Goal: Information Seeking & Learning: Find specific page/section

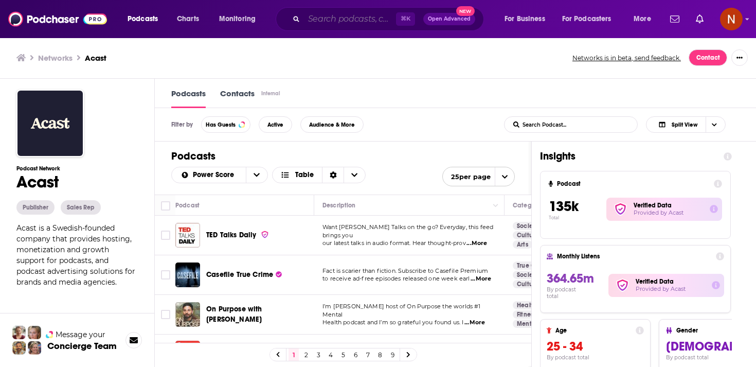
click at [337, 21] on input "Search podcasts, credits, & more..." at bounding box center [350, 19] width 92 height 16
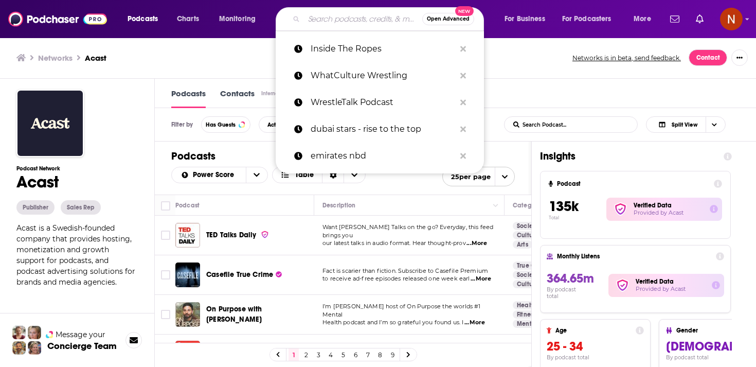
paste input "فاهم"
type input "فاهم"
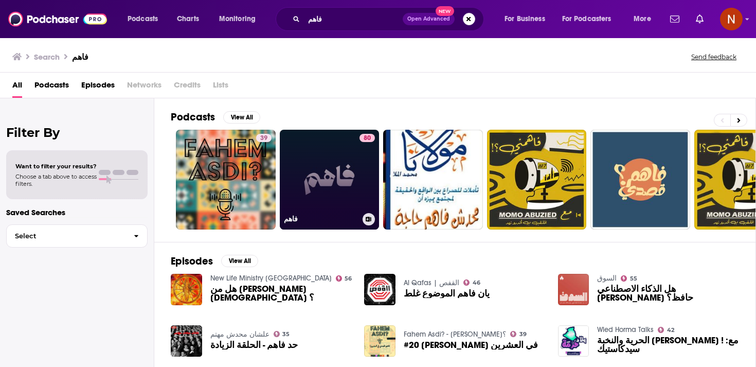
click at [343, 192] on link "80 فاهم" at bounding box center [330, 180] width 100 height 100
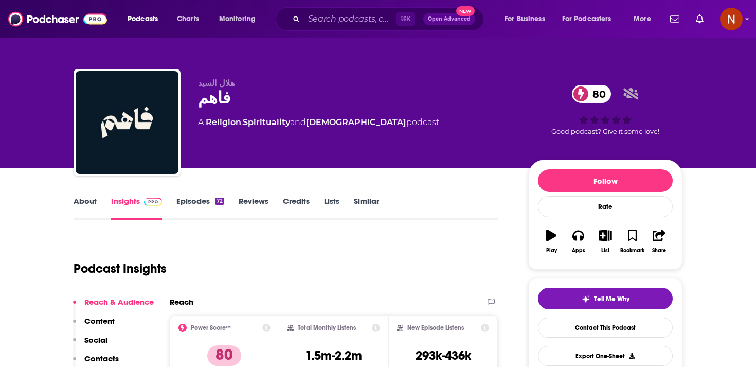
click at [397, 246] on div "Podcast Insights" at bounding box center [282, 262] width 416 height 52
click at [346, 16] on input "Search podcasts, credits, & more..." at bounding box center [350, 19] width 92 height 16
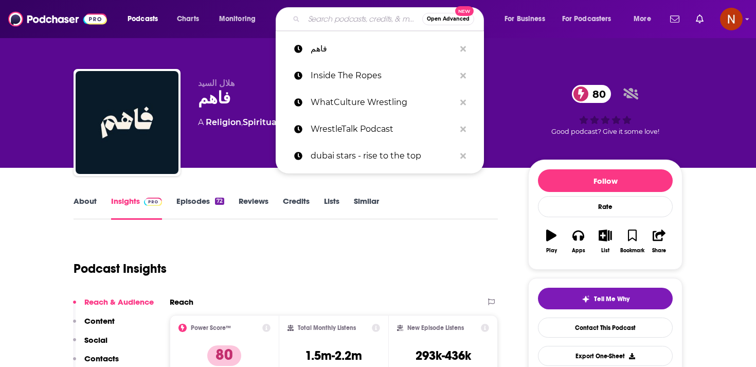
paste input "من زكاها"
type input "من زكاها"
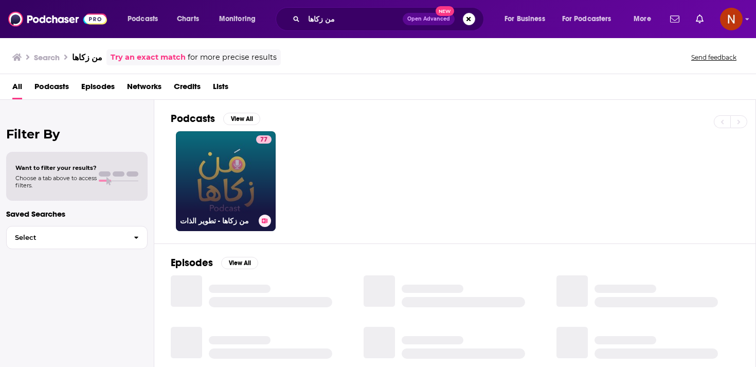
click at [242, 157] on link "77 من زكاها - تطوير الذات" at bounding box center [226, 181] width 100 height 100
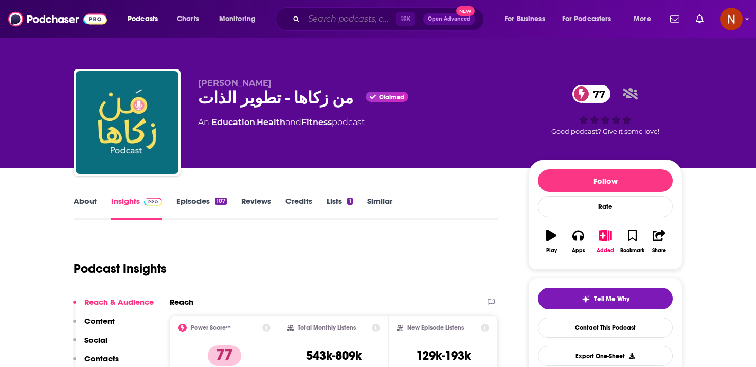
click at [357, 20] on input "Search podcasts, credits, & more..." at bounding box center [350, 19] width 92 height 16
paste input "كنبة السبت"
type input "كنبة السبت"
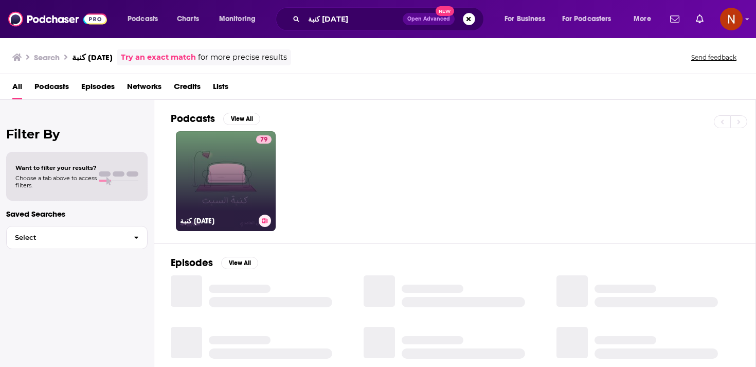
click at [228, 170] on link "79 كنبة السبت" at bounding box center [226, 181] width 100 height 100
